Goal: Task Accomplishment & Management: Manage account settings

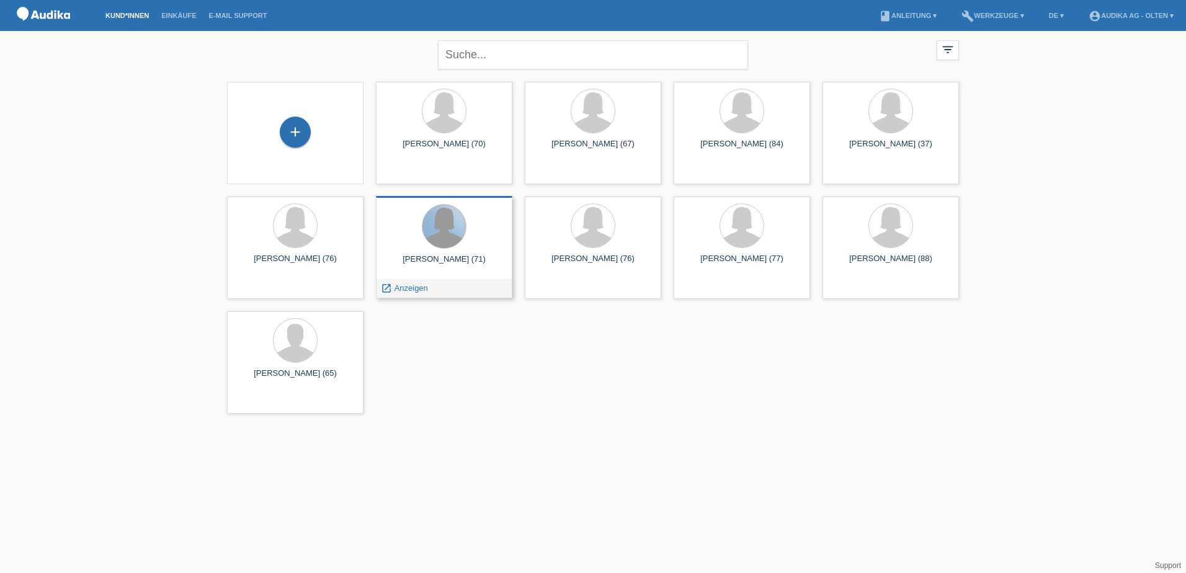
click at [455, 233] on div at bounding box center [443, 226] width 43 height 43
click at [415, 288] on span "Anzeigen" at bounding box center [412, 288] width 34 height 9
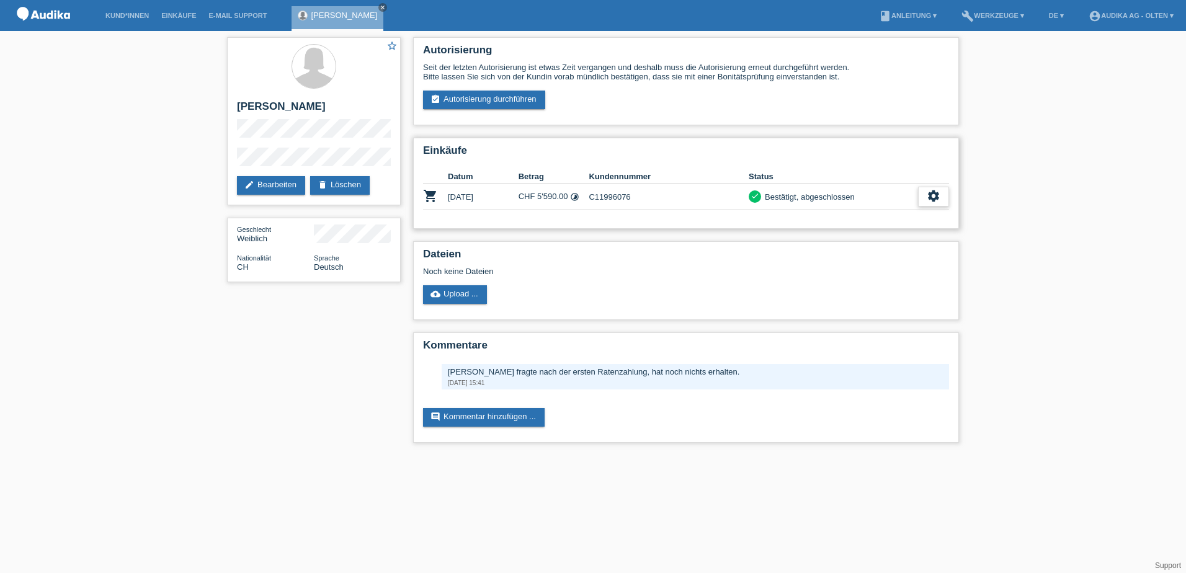
click at [934, 197] on icon "settings" at bounding box center [934, 196] width 14 height 14
click at [899, 253] on span "Finanzierungsdetails herunterladen" at bounding box center [866, 253] width 130 height 15
click at [244, 16] on link "E-Mail Support" at bounding box center [238, 15] width 71 height 7
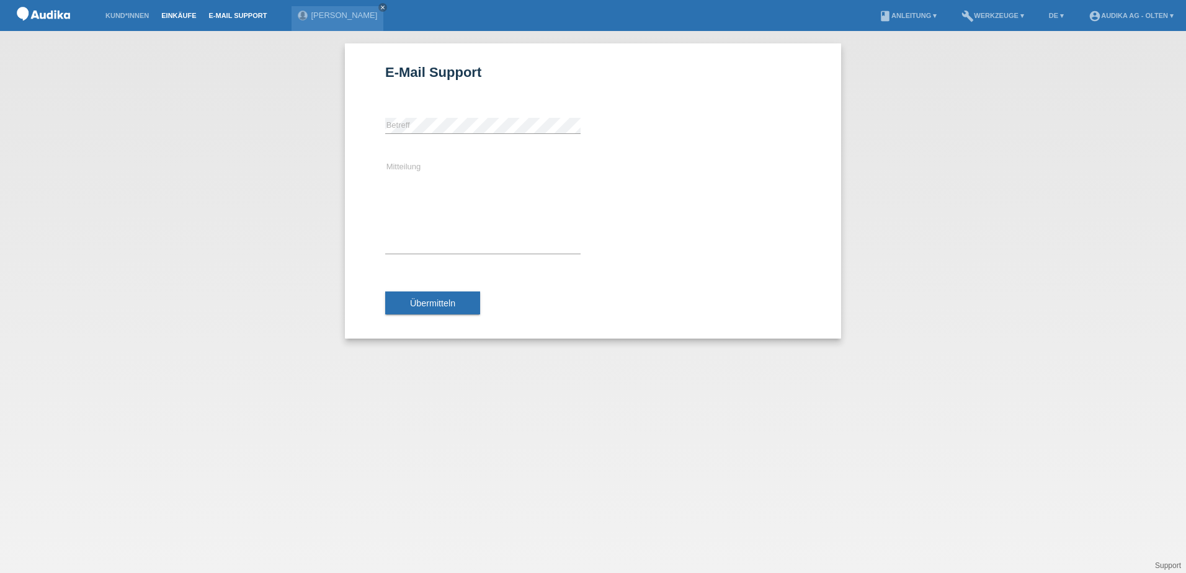
click at [177, 16] on link "Einkäufe" at bounding box center [178, 15] width 47 height 7
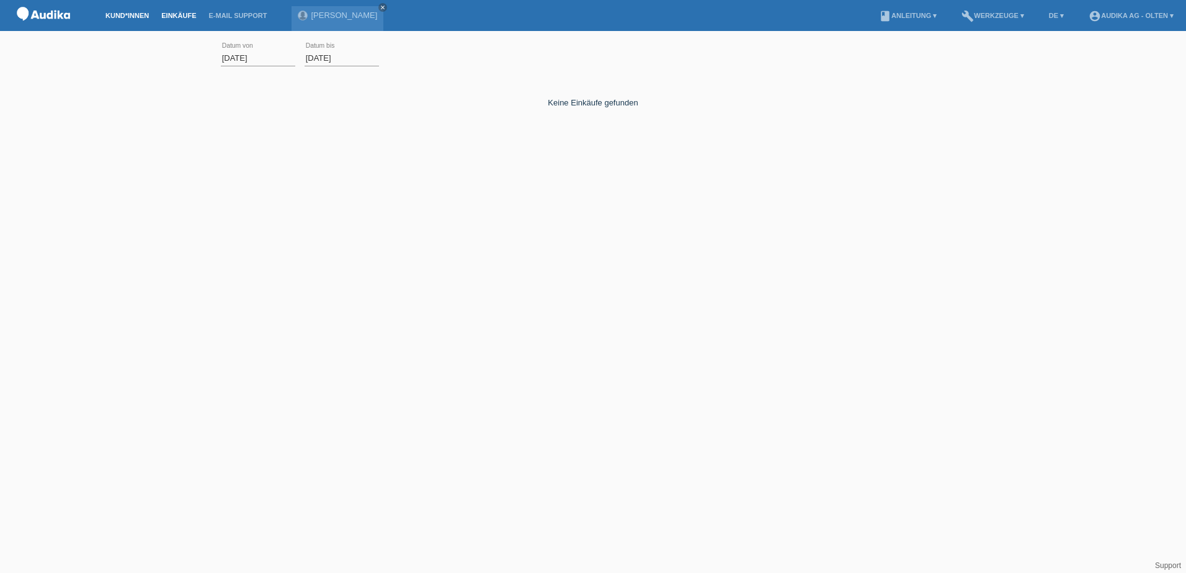
click at [128, 16] on link "Kund*innen" at bounding box center [127, 15] width 56 height 7
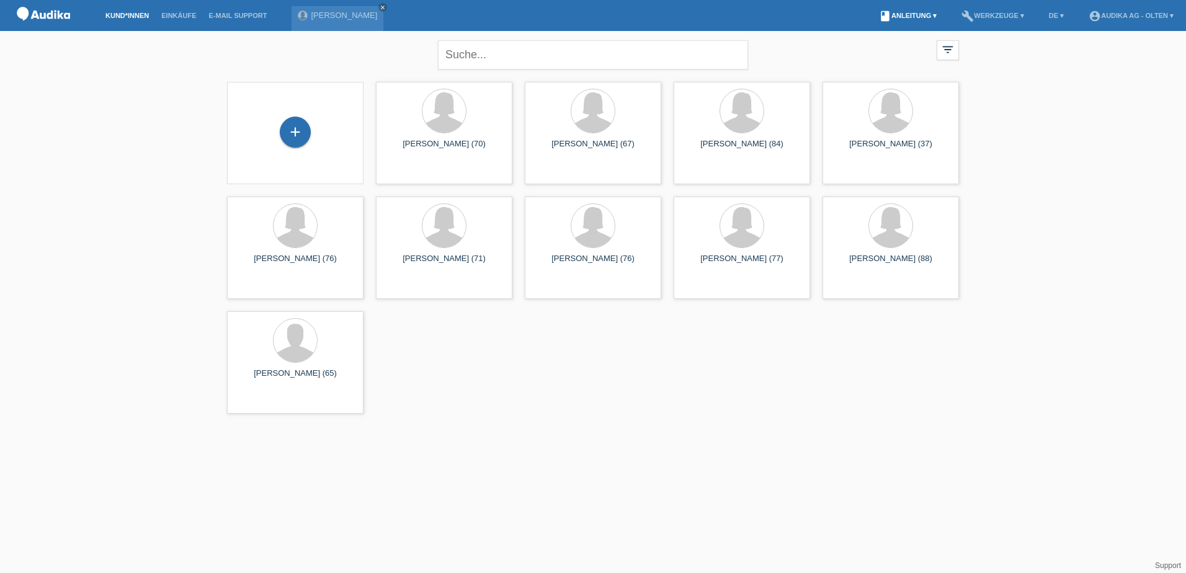
click at [925, 17] on link "book Anleitung ▾" at bounding box center [908, 15] width 70 height 7
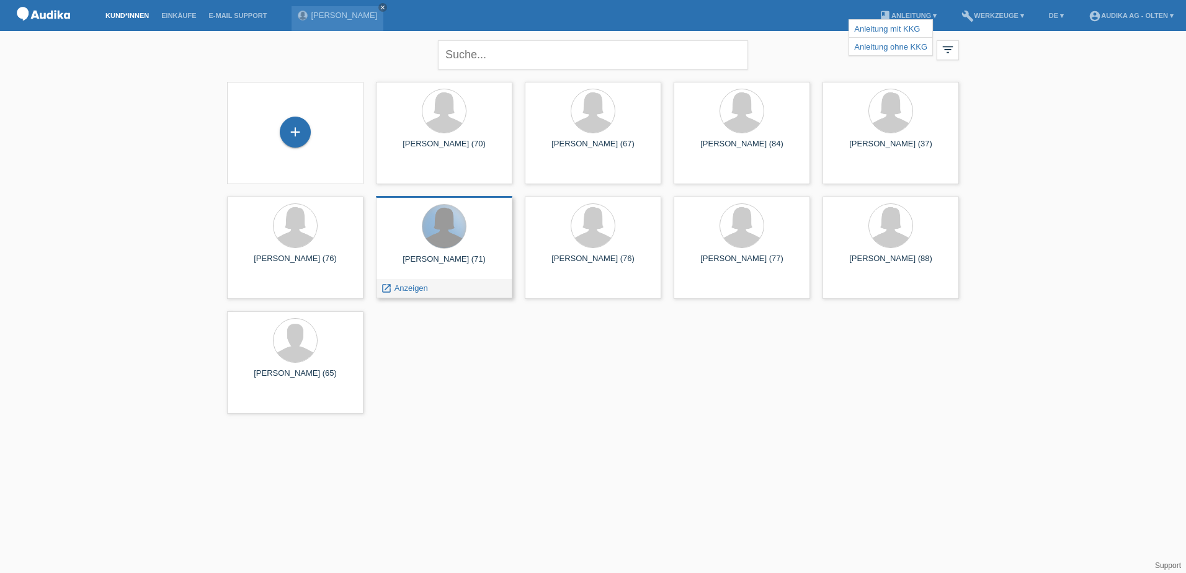
click at [445, 243] on div at bounding box center [443, 226] width 43 height 43
click at [422, 288] on span "Anzeigen" at bounding box center [412, 288] width 34 height 9
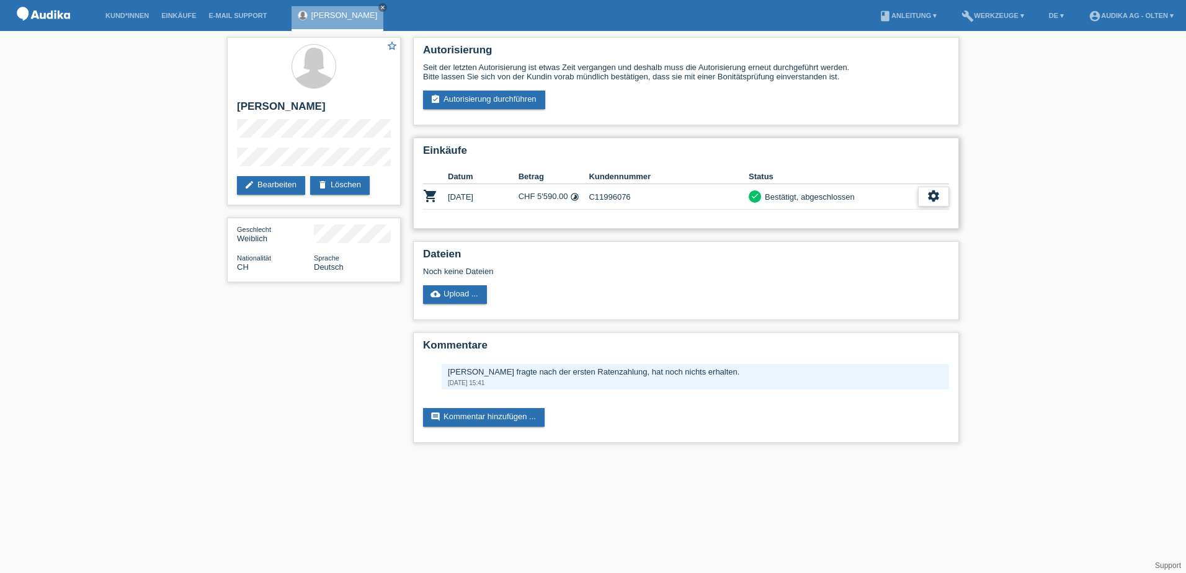
click at [932, 197] on icon "settings" at bounding box center [934, 196] width 14 height 14
click at [879, 232] on icon "get_app" at bounding box center [882, 234] width 12 height 12
click at [936, 195] on icon "settings" at bounding box center [934, 196] width 14 height 14
click at [826, 216] on span "Anzeigen" at bounding box center [819, 215] width 37 height 15
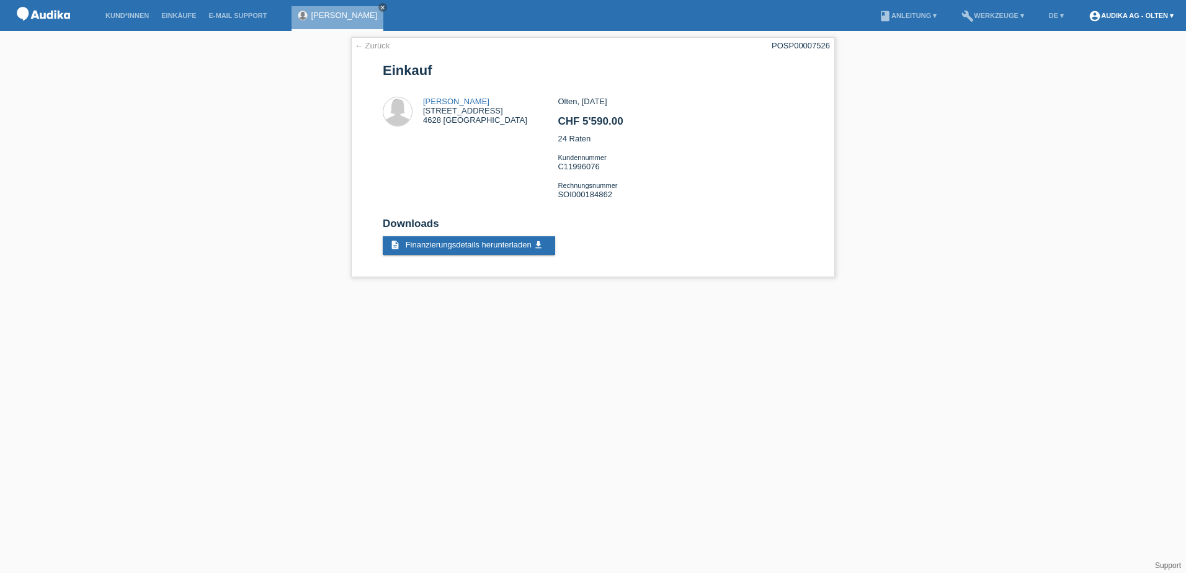
click at [1172, 13] on link "account_circle Audika AG - Olten ▾" at bounding box center [1131, 15] width 97 height 7
click at [1078, 84] on link "Logout" at bounding box center [1076, 88] width 25 height 9
